Goal: Transaction & Acquisition: Purchase product/service

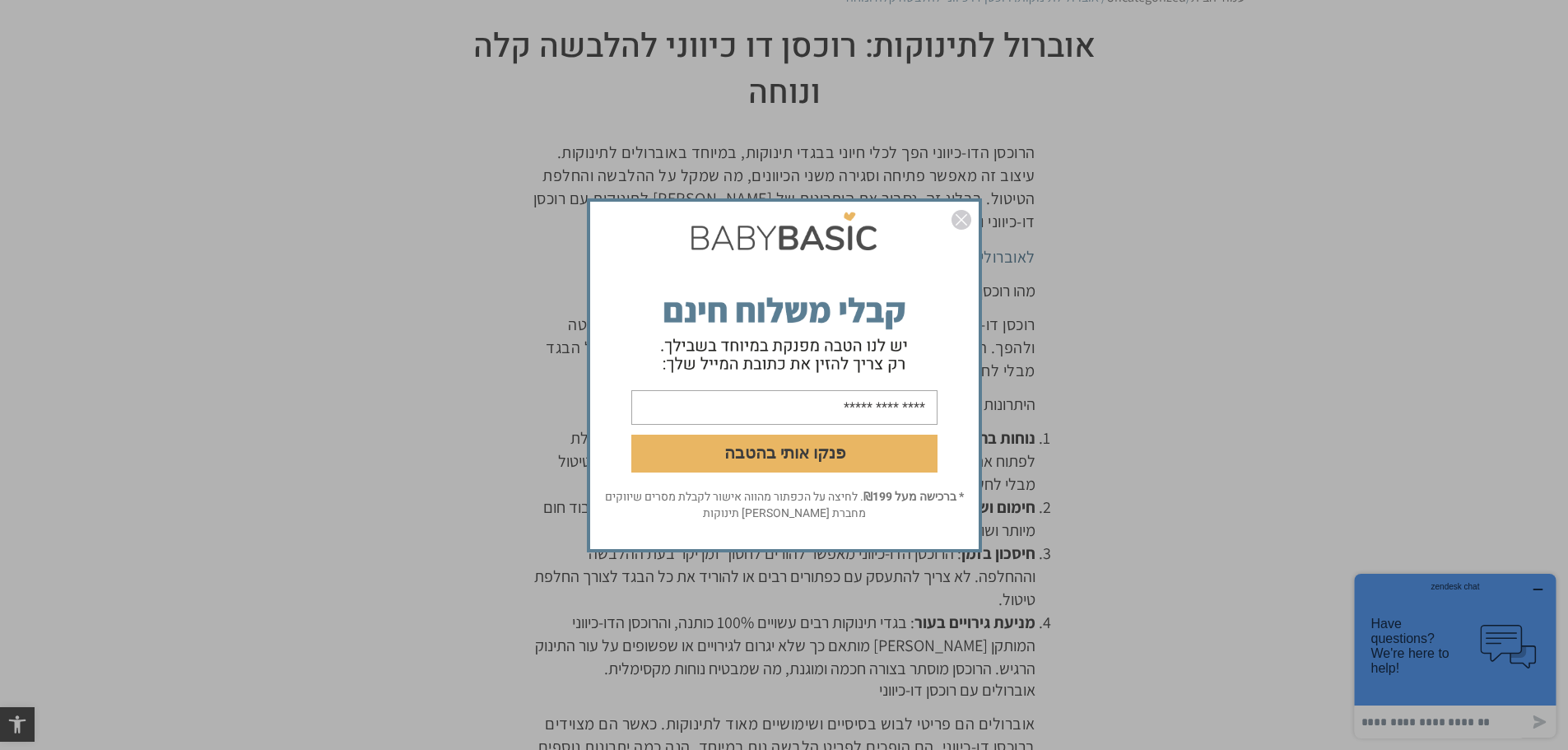
click at [963, 224] on img "סגור" at bounding box center [961, 220] width 20 height 20
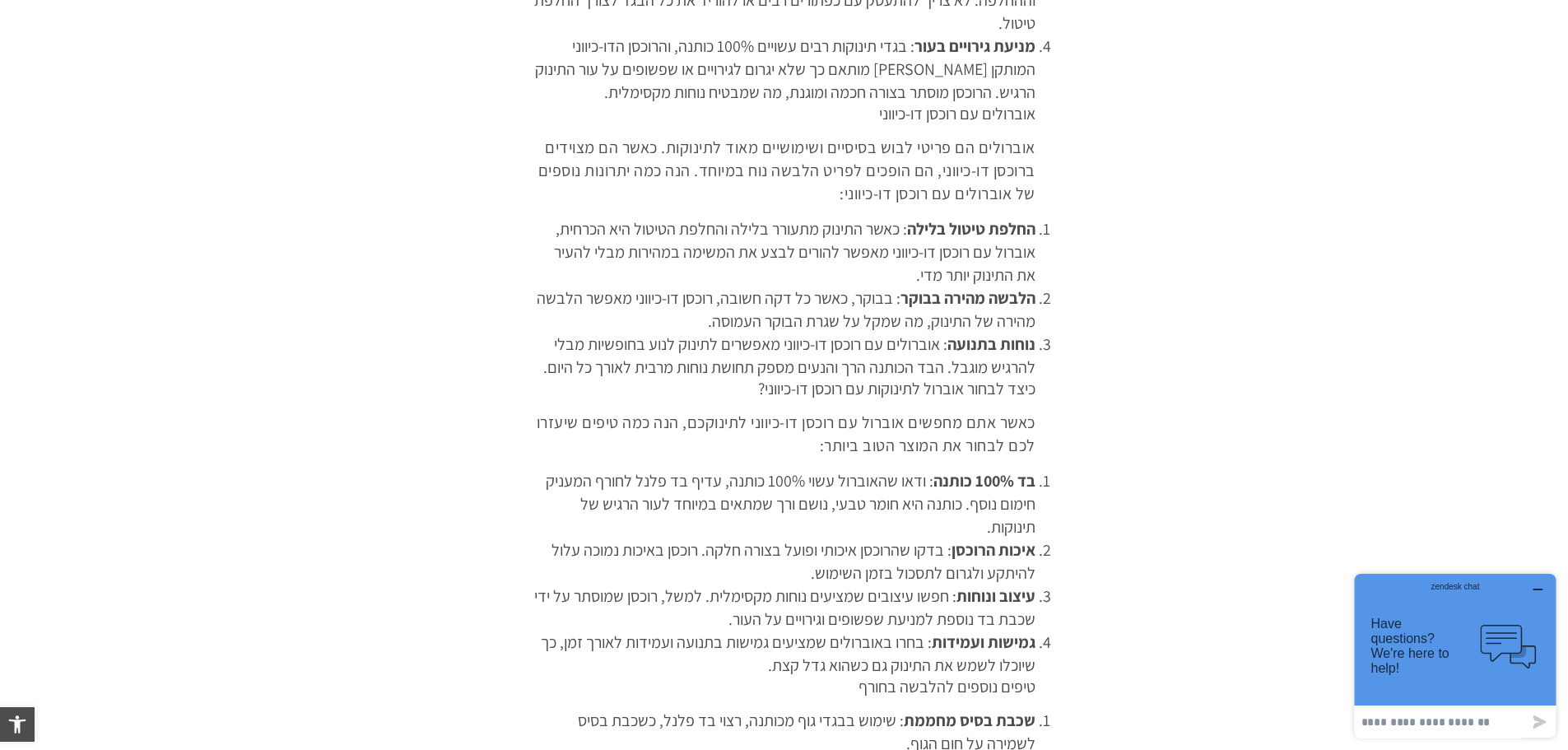
scroll to position [247, 0]
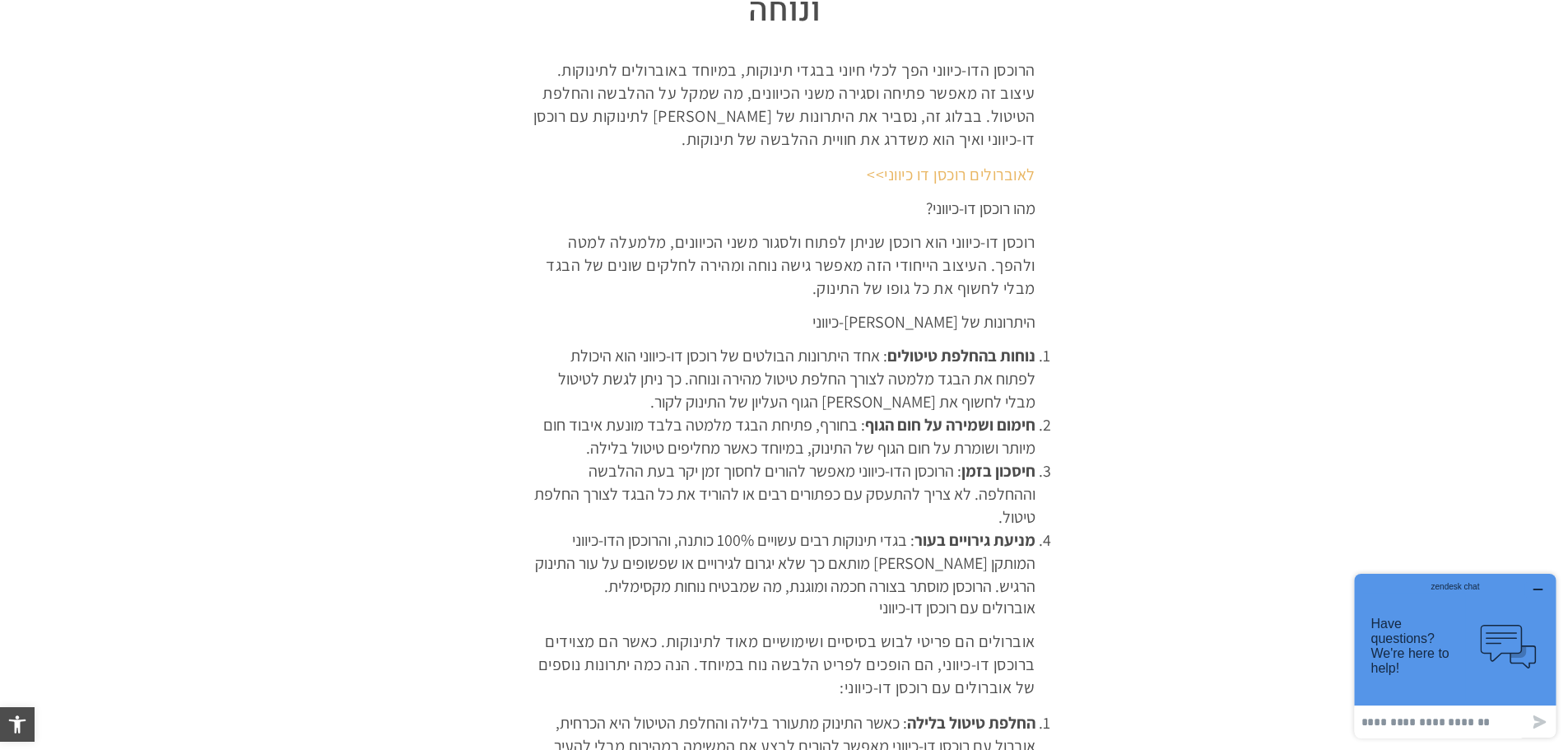
click at [1015, 175] on link "לאוברולים רוכסן דו כיווני>>" at bounding box center [951, 175] width 168 height 21
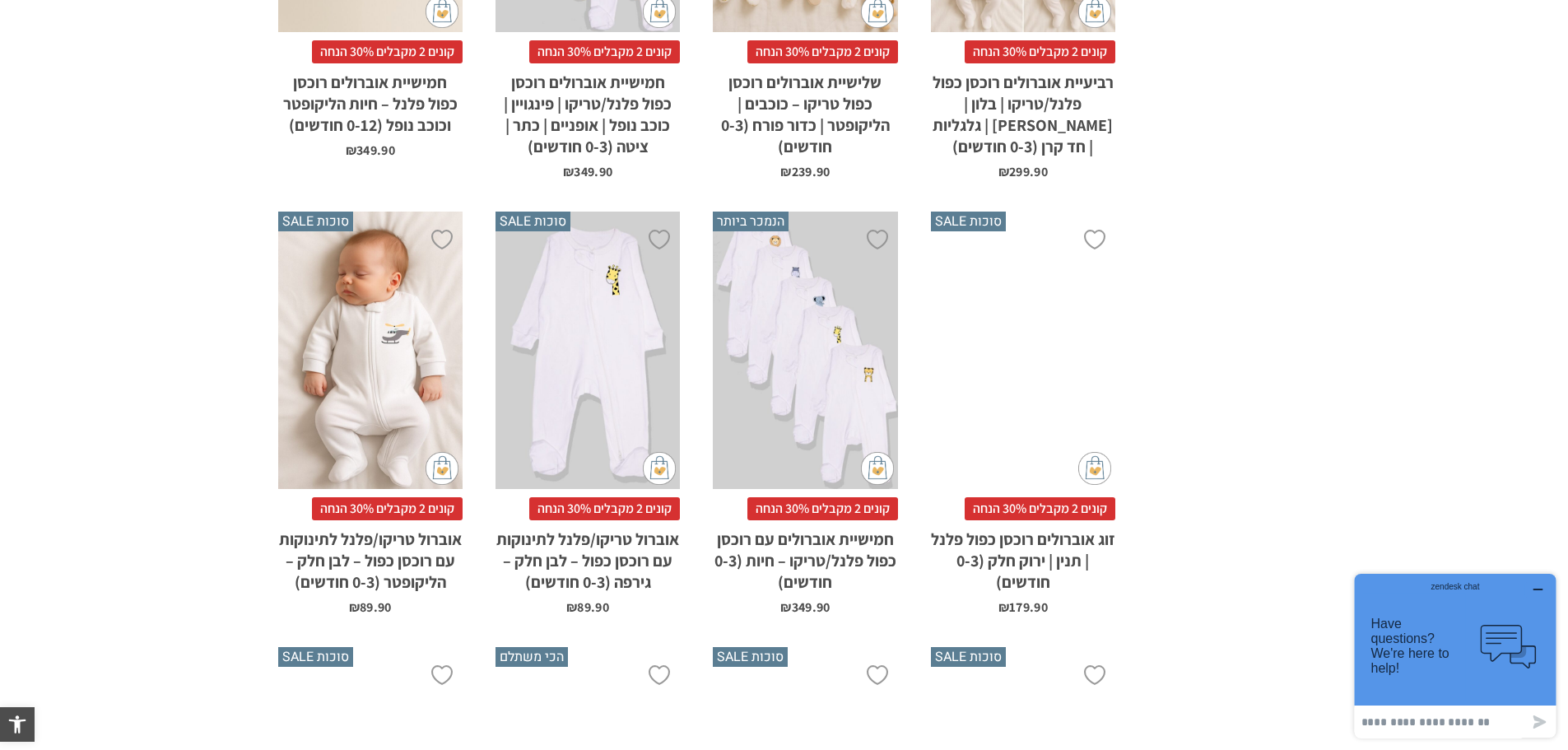
scroll to position [988, 0]
